Goal: Contribute content: Add original content to the website for others to see

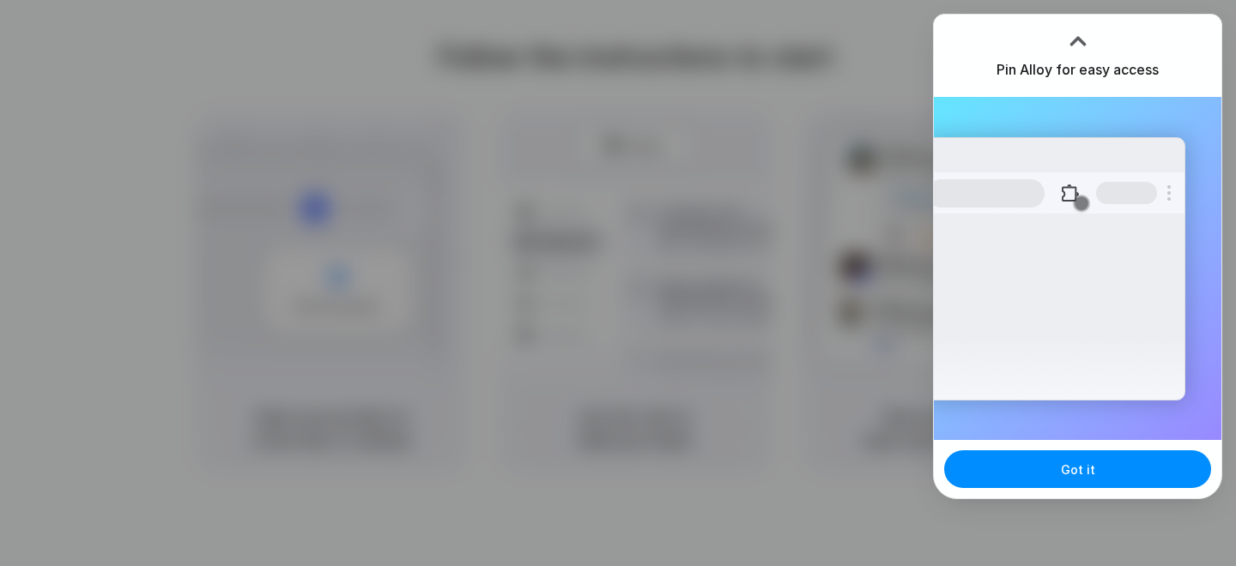
click at [1076, 39] on div at bounding box center [1078, 41] width 26 height 26
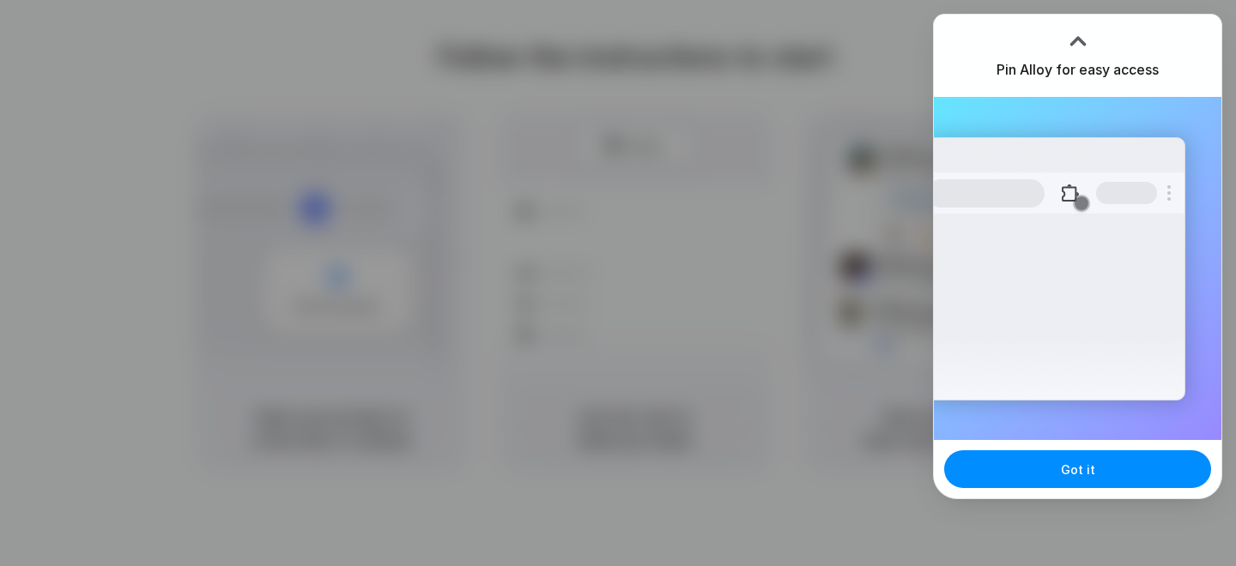
click at [1076, 39] on div at bounding box center [1078, 41] width 26 height 26
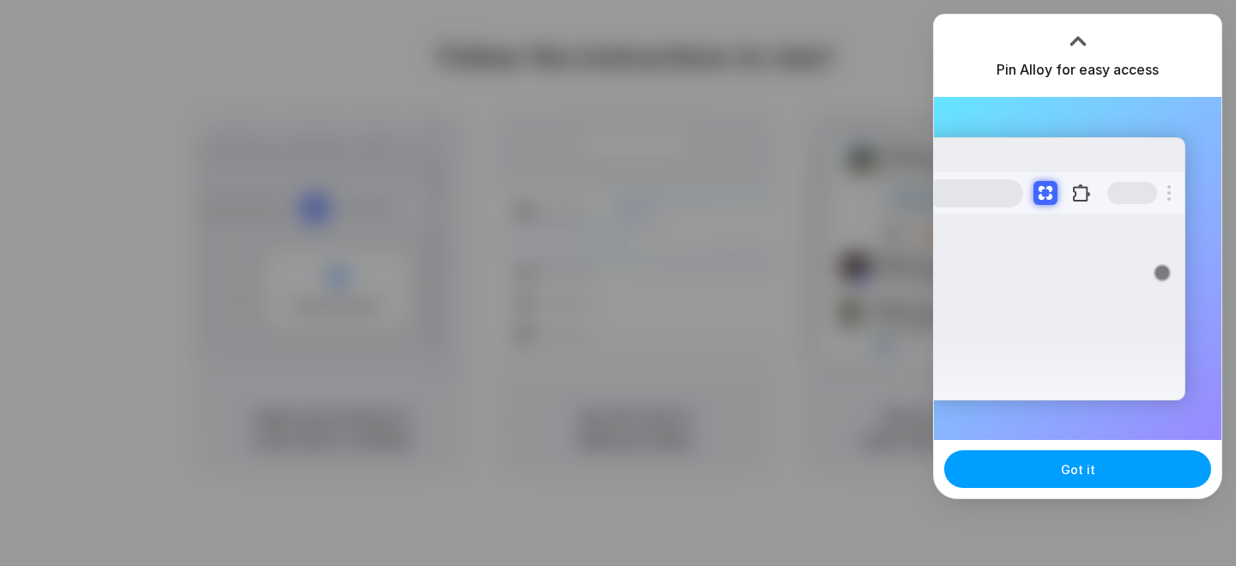
click at [1084, 475] on span "Got it" at bounding box center [1078, 470] width 34 height 18
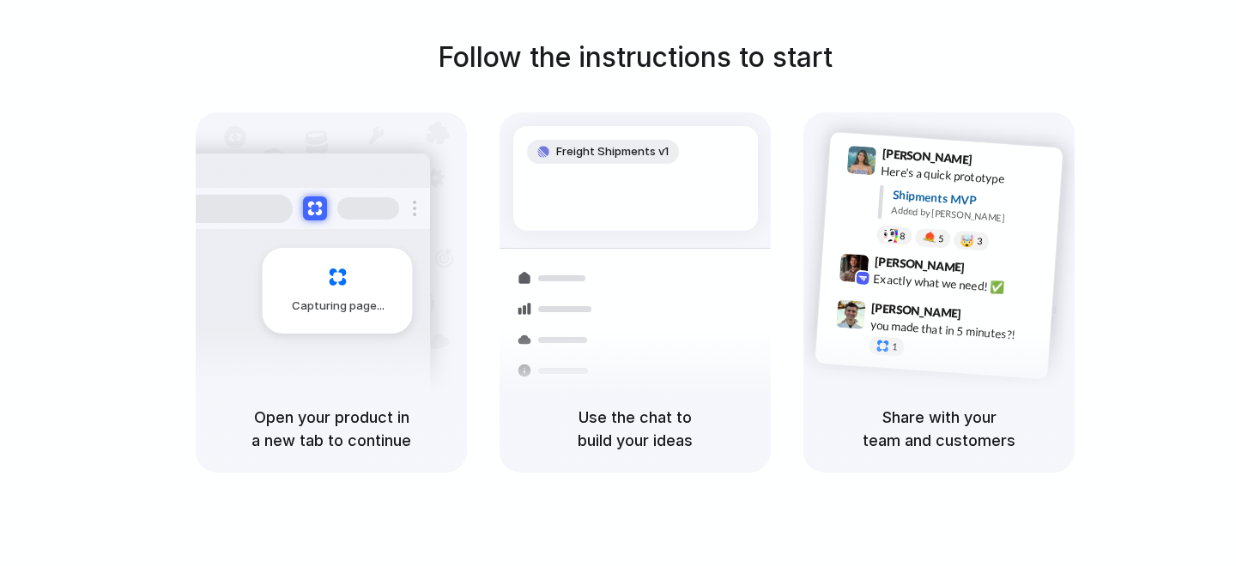
click at [571, 228] on div "Freight Shipments v1 Shipments Container from Shanghai 40ft • ETA Dec 28 • In t…" at bounding box center [635, 308] width 292 height 364
click at [922, 475] on div "Follow the instructions to start Capturing page Open your product in a new tab …" at bounding box center [635, 300] width 1270 height 601
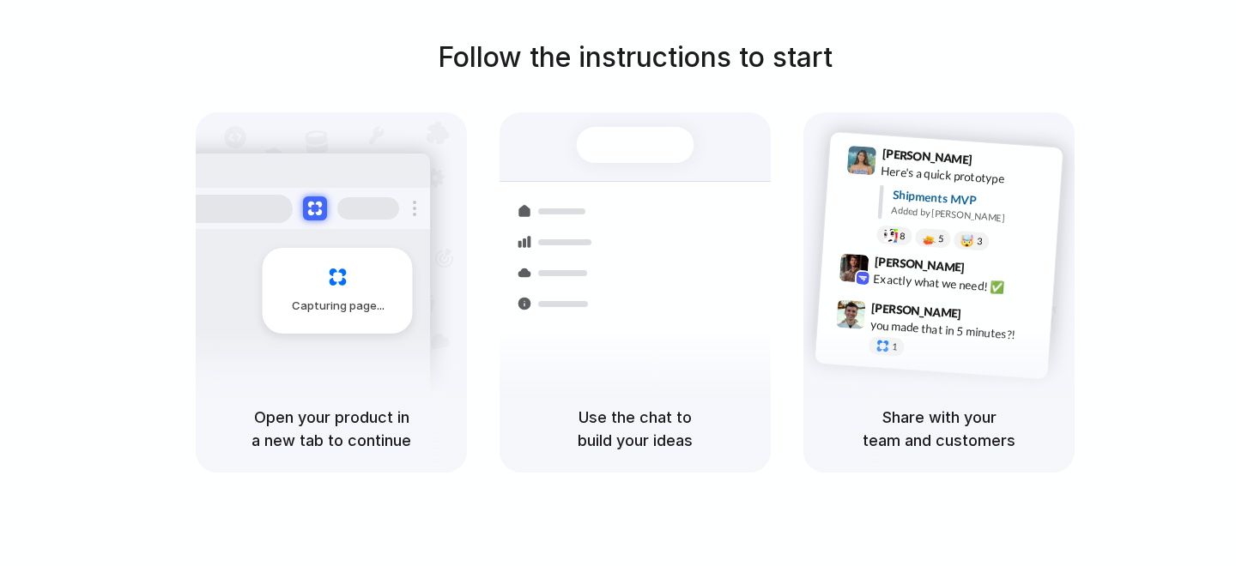
click at [1141, 246] on div "Follow the instructions to start Capturing page Open your product in a new tab …" at bounding box center [635, 255] width 1236 height 436
click at [411, 204] on div at bounding box center [300, 208] width 257 height 41
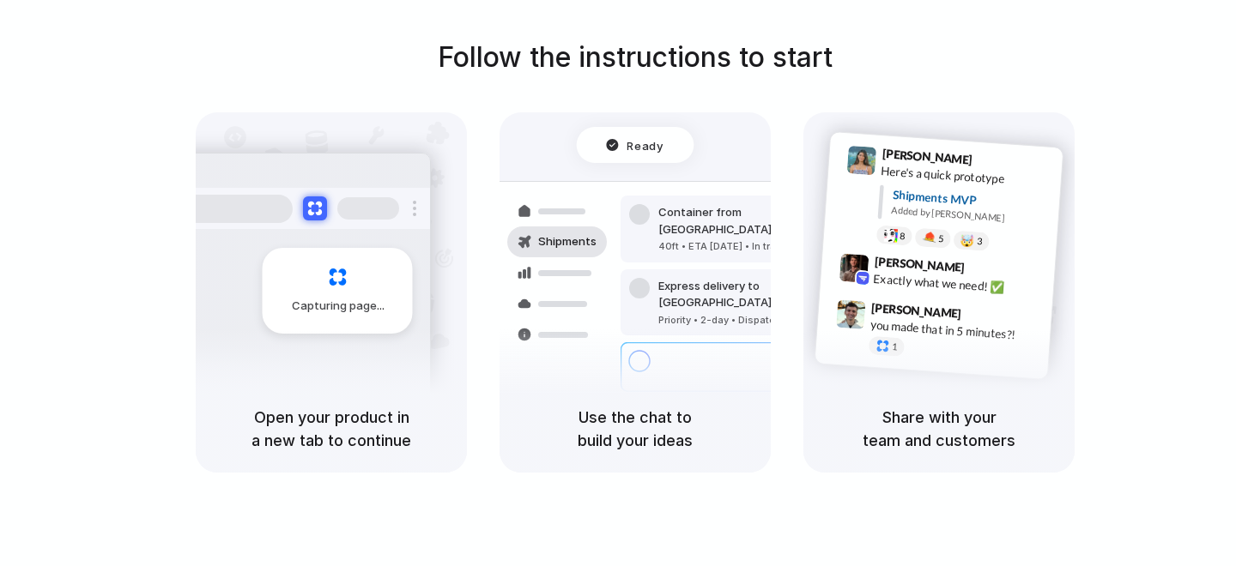
click at [287, 406] on h5 "Open your product in a new tab to continue" at bounding box center [331, 429] width 230 height 46
click at [1135, 46] on div "Follow the instructions to start Capturing page Open your product in a new tab …" at bounding box center [635, 255] width 1236 height 436
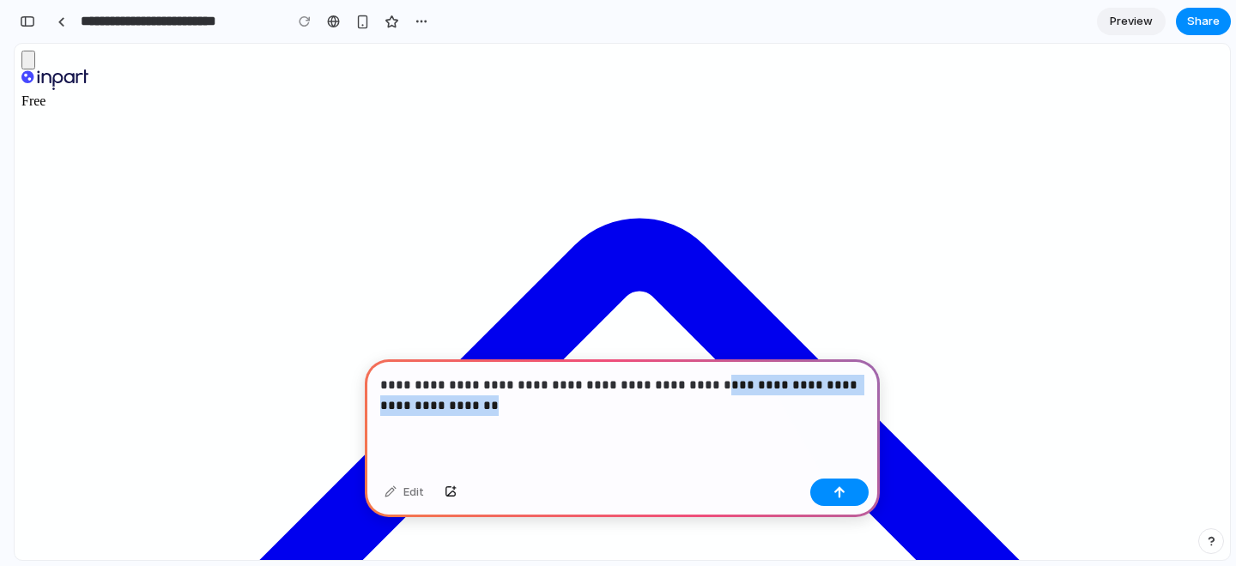
drag, startPoint x: 686, startPoint y: 386, endPoint x: 692, endPoint y: 403, distance: 17.9
click at [692, 403] on p "**********" at bounding box center [622, 395] width 484 height 41
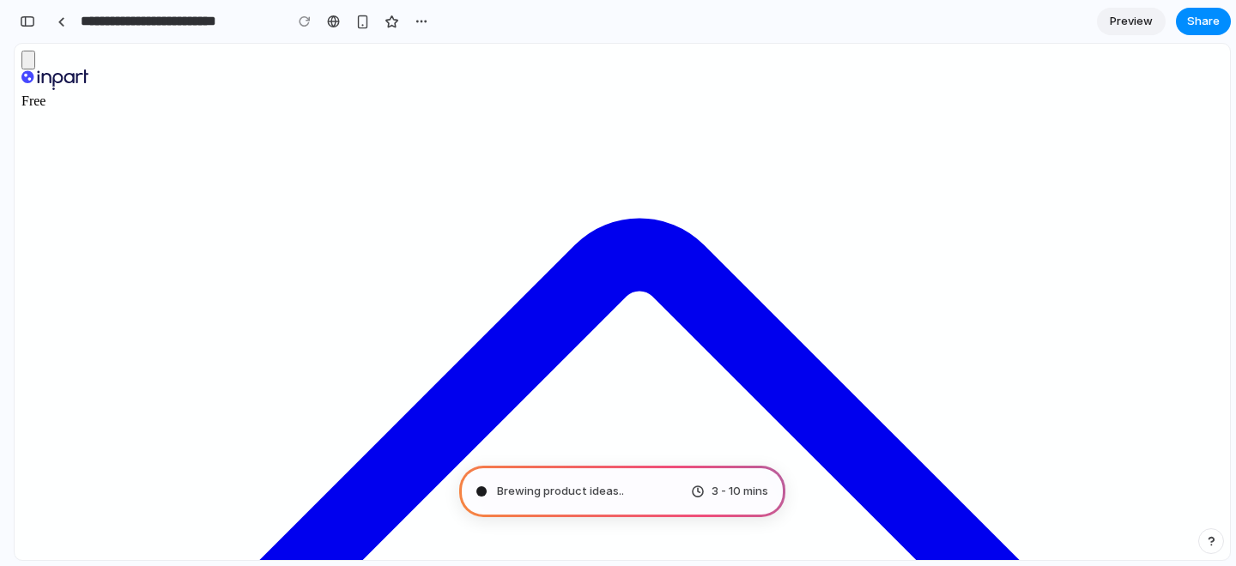
type input "**********"
